Goal: Navigation & Orientation: Find specific page/section

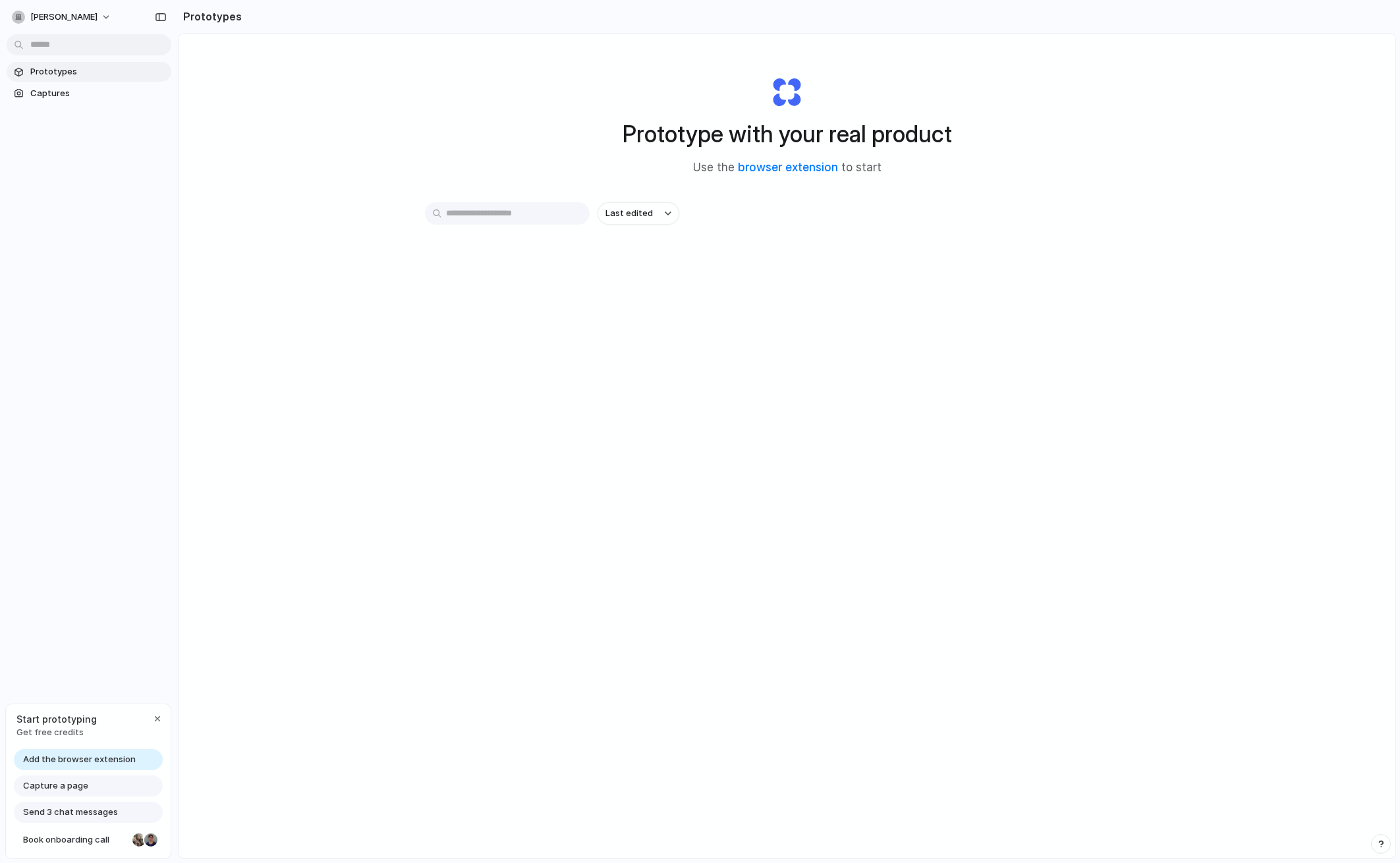
click at [94, 761] on span "Add the browser extension" at bounding box center [80, 759] width 113 height 13
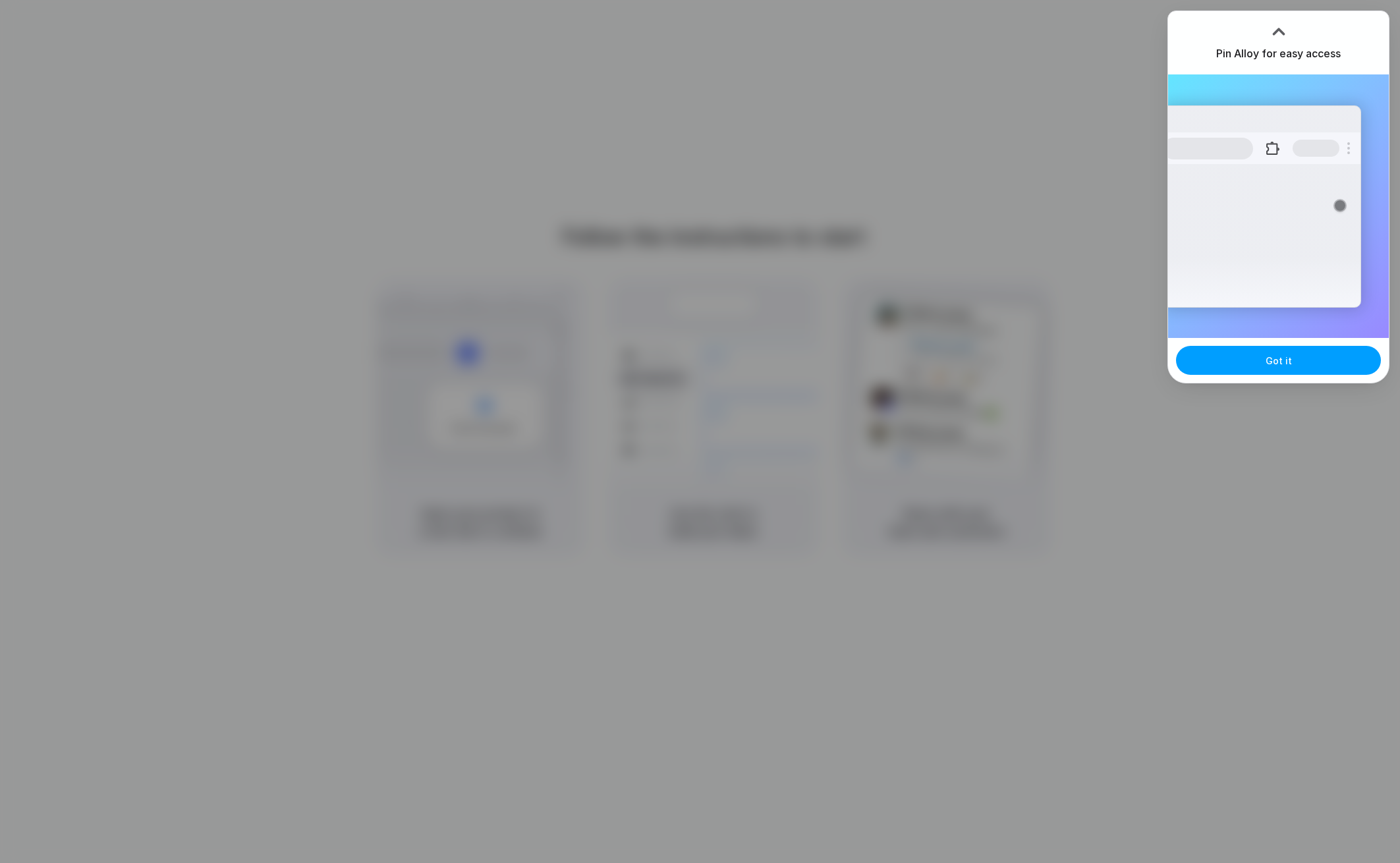
click at [1320, 351] on button "Got it" at bounding box center [1278, 360] width 205 height 29
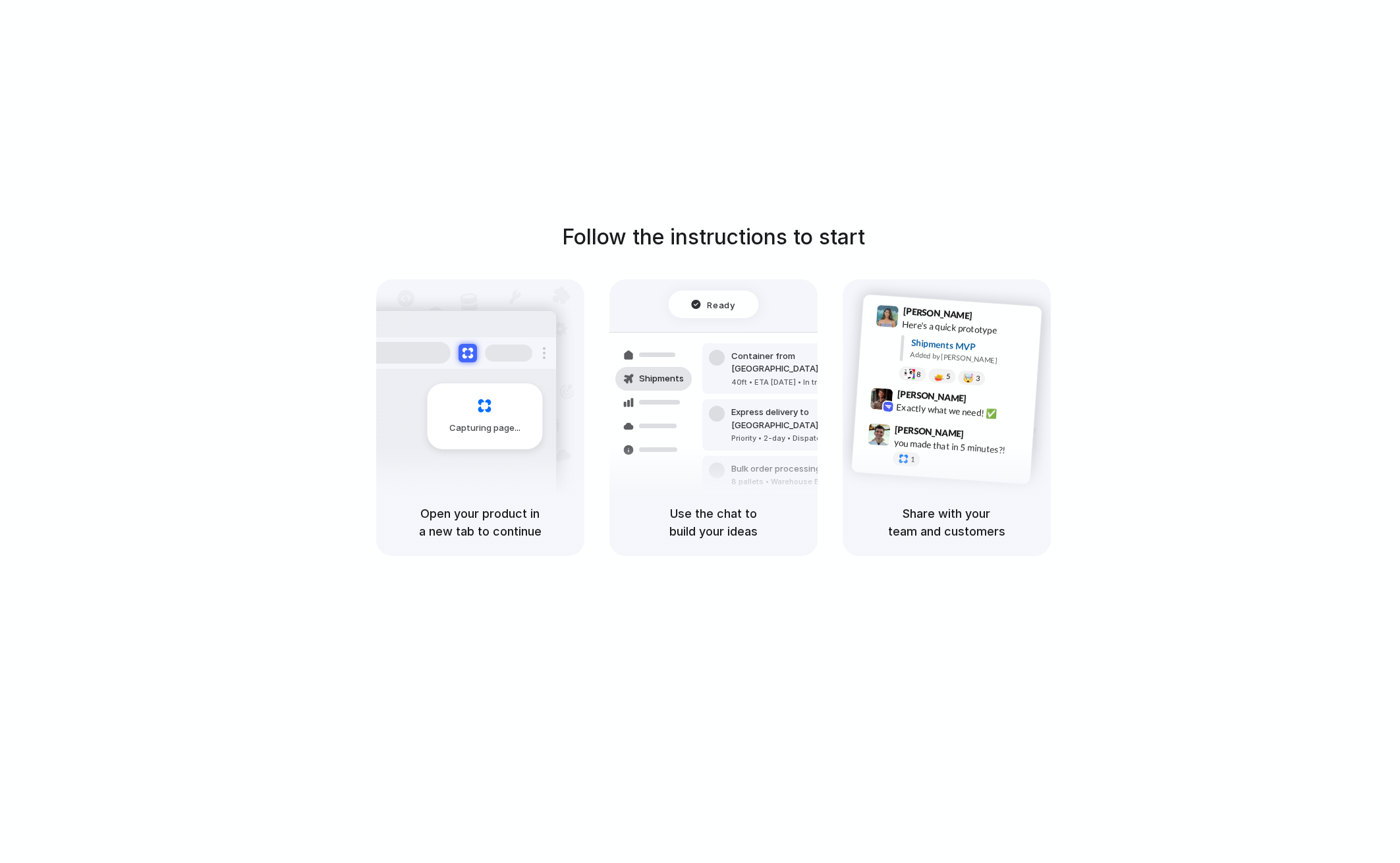
click at [498, 452] on div "Capturing page" at bounding box center [456, 411] width 199 height 202
click at [783, 499] on div "Air freight to [GEOGRAPHIC_DATA] Flight CX251 • [DATE] • Ready" at bounding box center [791, 518] width 178 height 38
click at [994, 474] on div "[PERSON_NAME] 9:47 AM you made that in 5 minutes?! 1" at bounding box center [942, 447] width 181 height 62
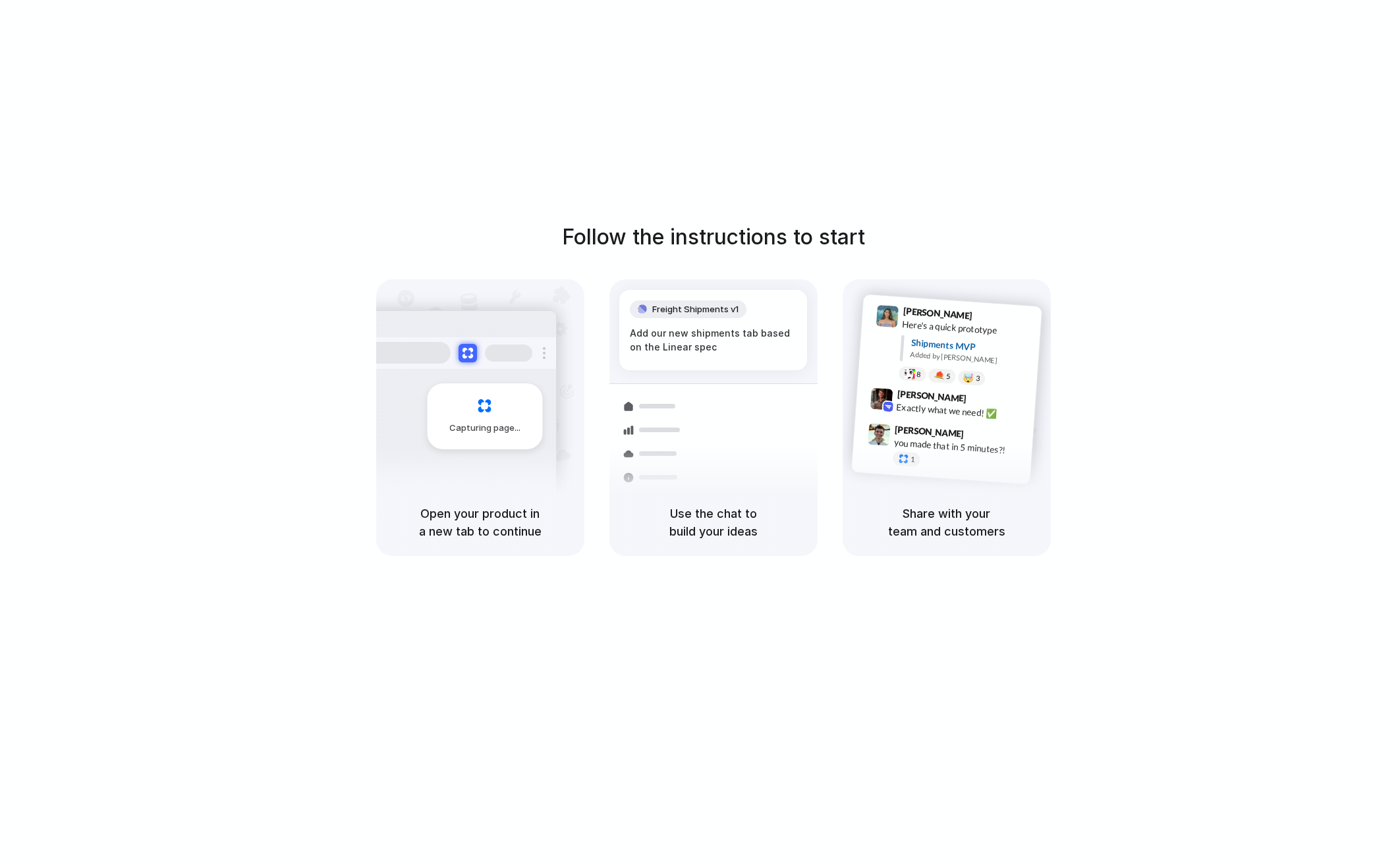
click at [1259, 336] on div "Follow the instructions to start Capturing page Open your product in a new tab …" at bounding box center [713, 388] width 1400 height 334
